Goal: Use online tool/utility: Utilize a website feature to perform a specific function

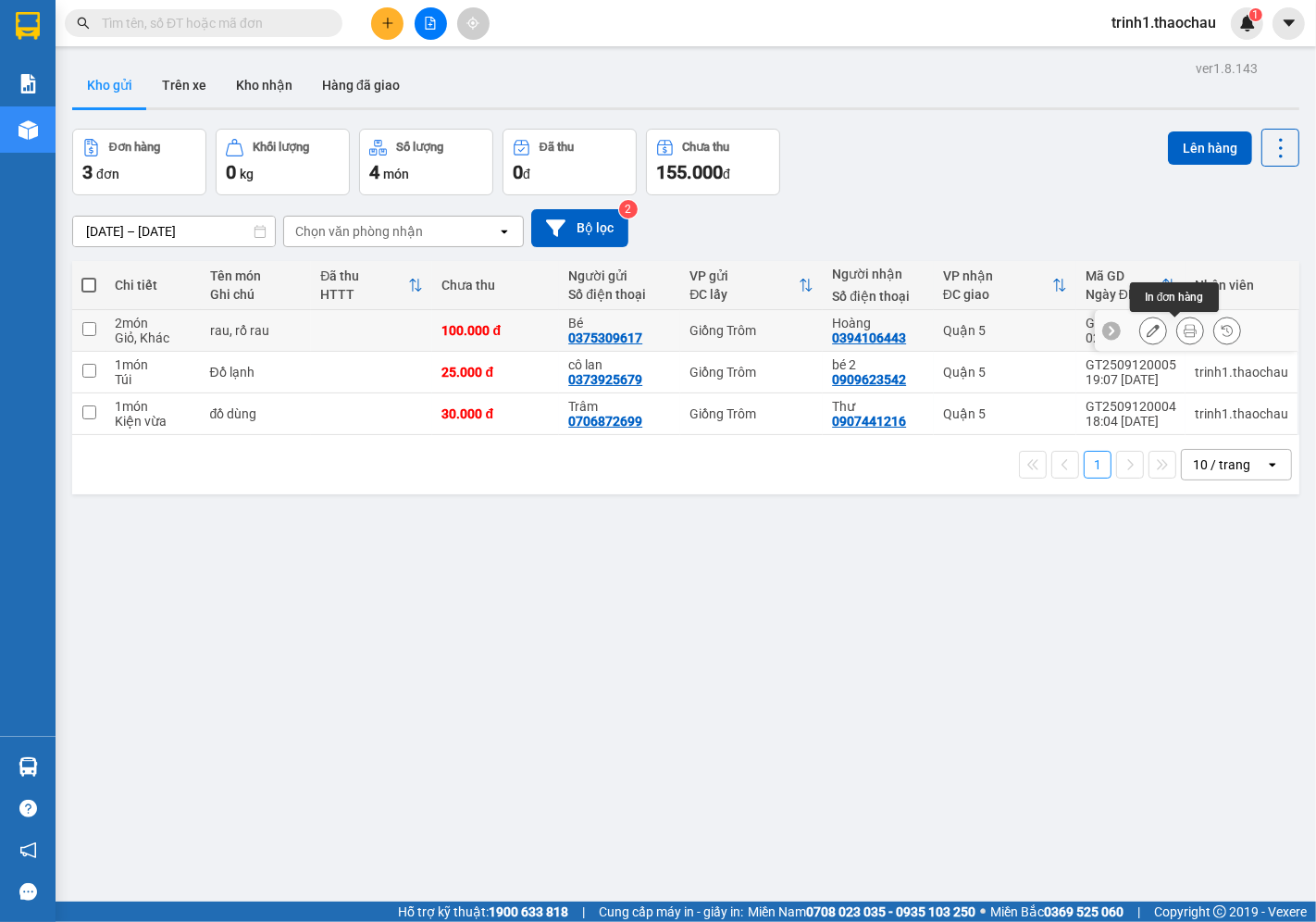
click at [1184, 334] on icon at bounding box center [1190, 330] width 13 height 13
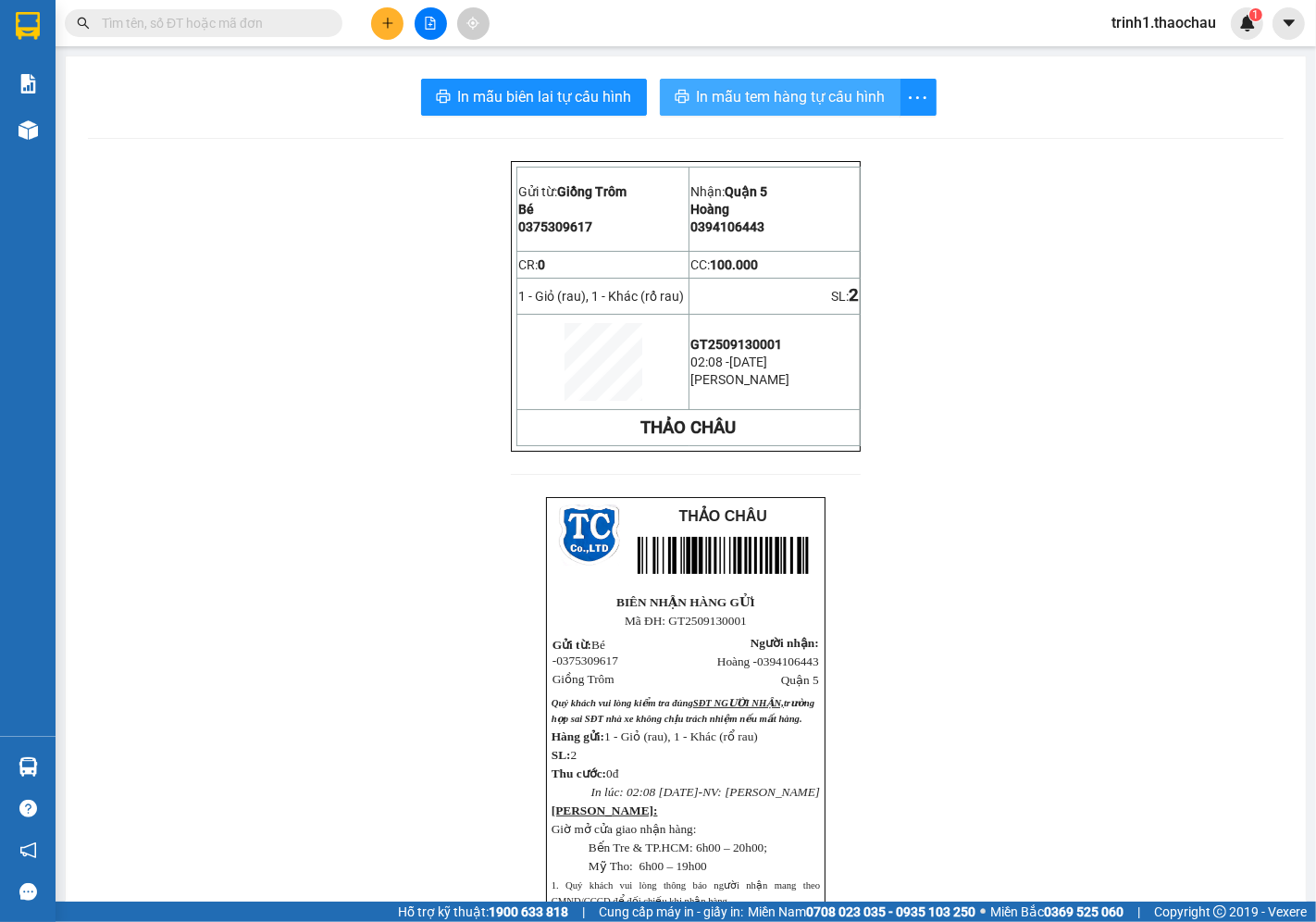
click at [779, 100] on span "In mẫu tem hàng tự cấu hình" at bounding box center [791, 97] width 189 height 24
click at [782, 109] on button "In mẫu tem hàng tự cấu hình" at bounding box center [780, 97] width 241 height 37
click at [819, 86] on span "In mẫu tem hàng tự cấu hình" at bounding box center [791, 97] width 189 height 24
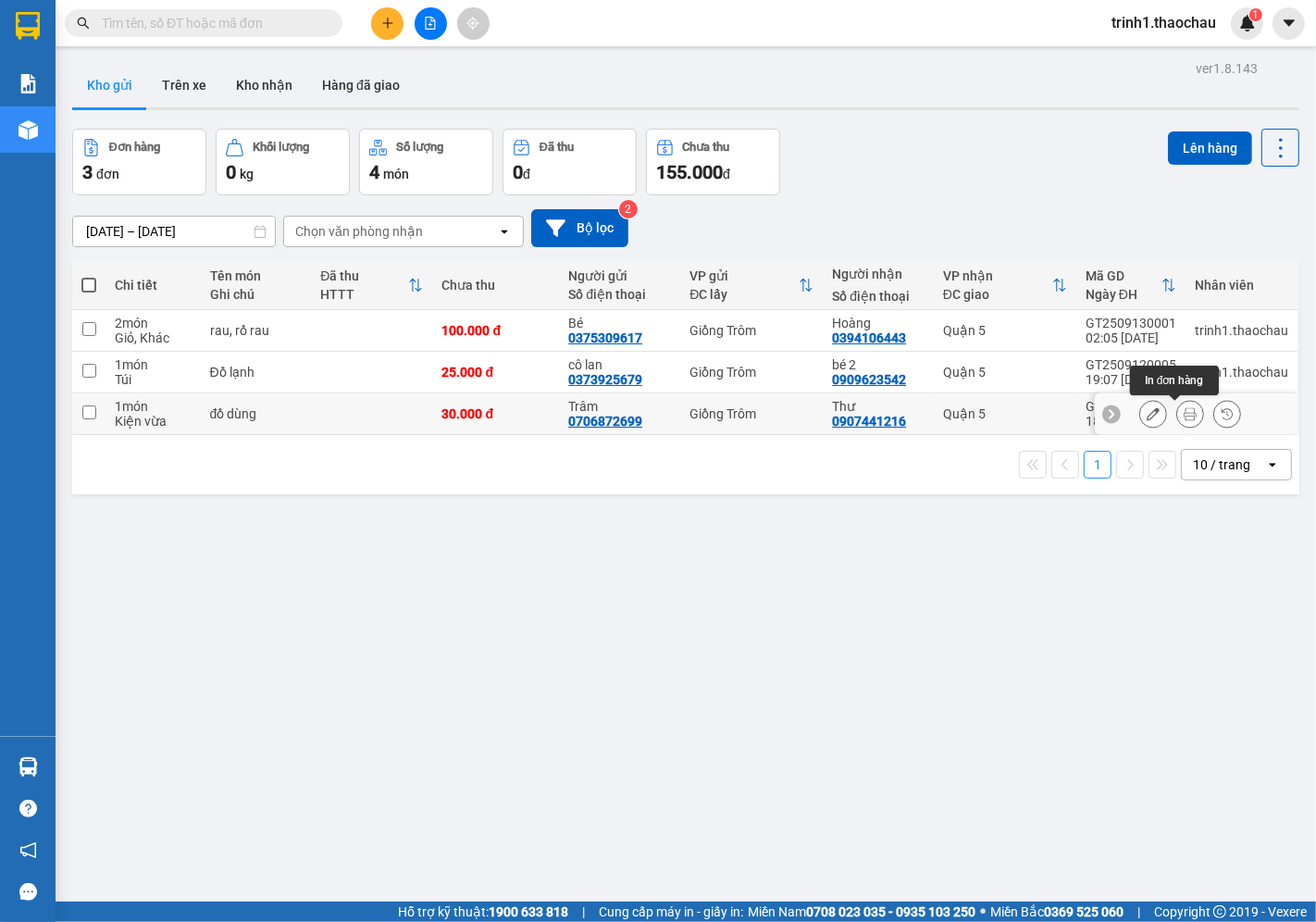
click at [1183, 418] on button at bounding box center [1191, 413] width 25 height 32
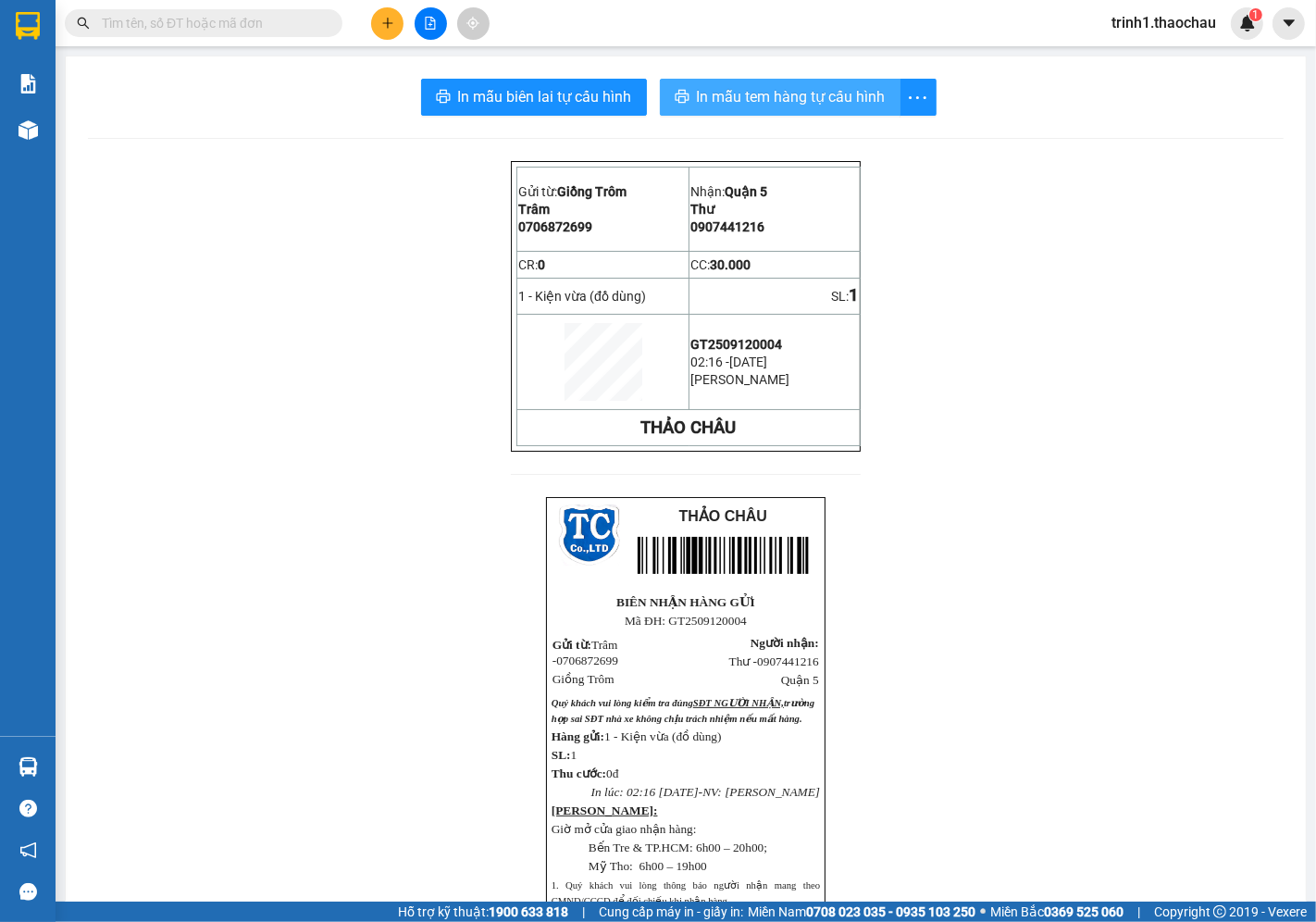
click at [794, 93] on span "In mẫu tem hàng tự cấu hình" at bounding box center [791, 97] width 189 height 24
